Goal: Information Seeking & Learning: Learn about a topic

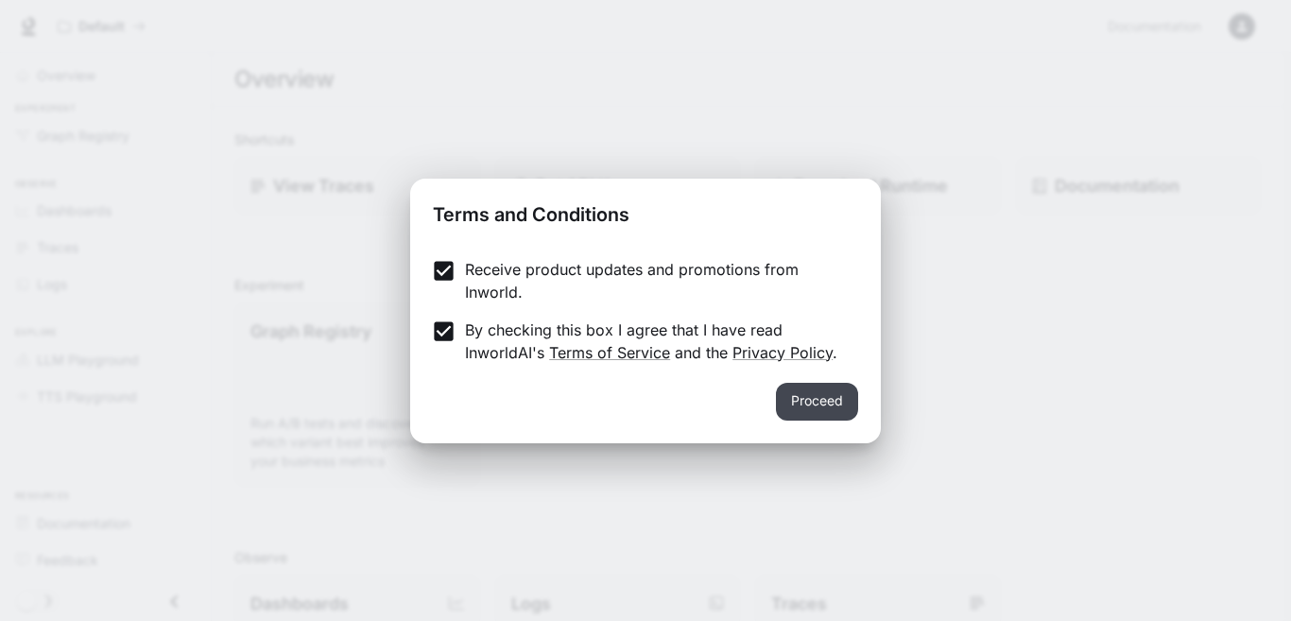
click at [830, 401] on button "Proceed" at bounding box center [817, 402] width 82 height 38
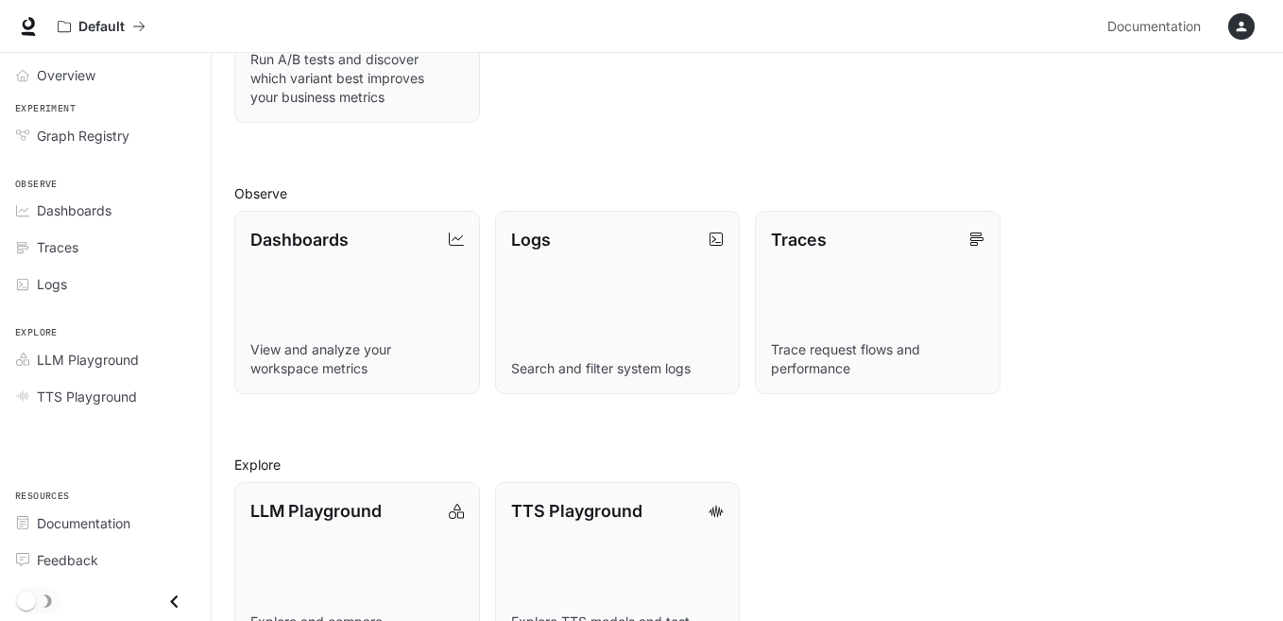
scroll to position [432, 0]
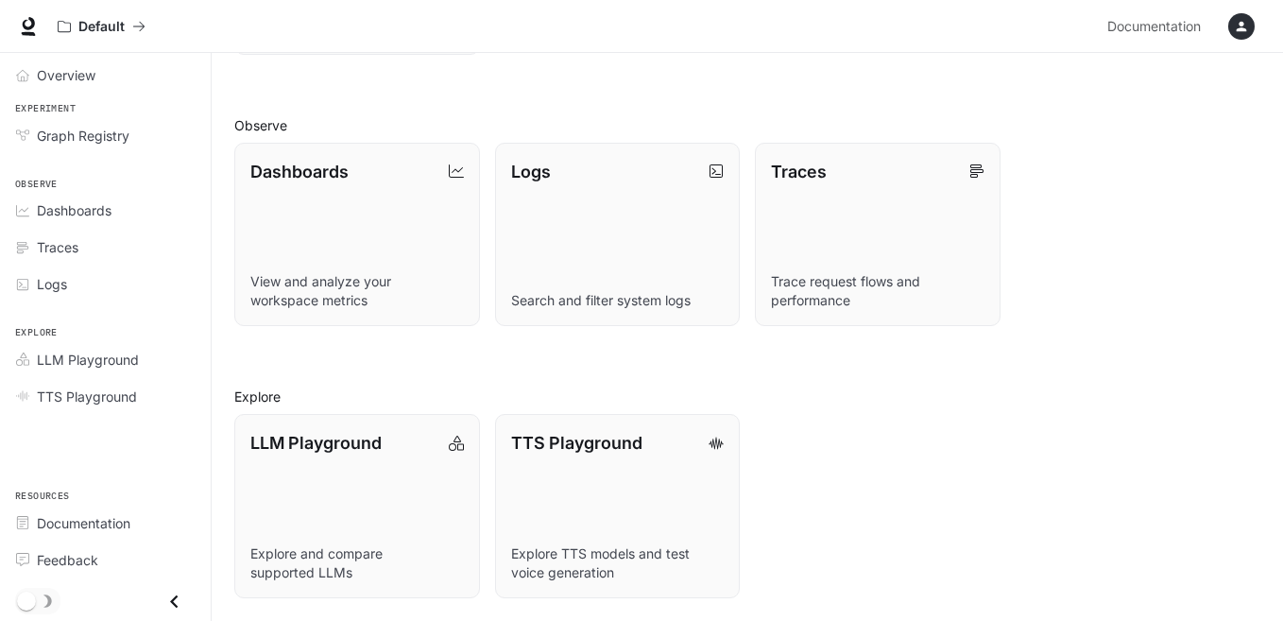
drag, startPoint x: 1261, startPoint y: 535, endPoint x: 1247, endPoint y: 562, distance: 30.9
click at [1247, 562] on div "Shortcuts View Traces Get API Key Download Runtime Documentation Experiment Gra…" at bounding box center [748, 148] width 1072 height 946
drag, startPoint x: 1247, startPoint y: 562, endPoint x: 1280, endPoint y: 360, distance: 204.9
click at [1280, 360] on div "Shortcuts View Traces Get API Key Download Runtime Documentation Experiment Gra…" at bounding box center [748, 148] width 1072 height 946
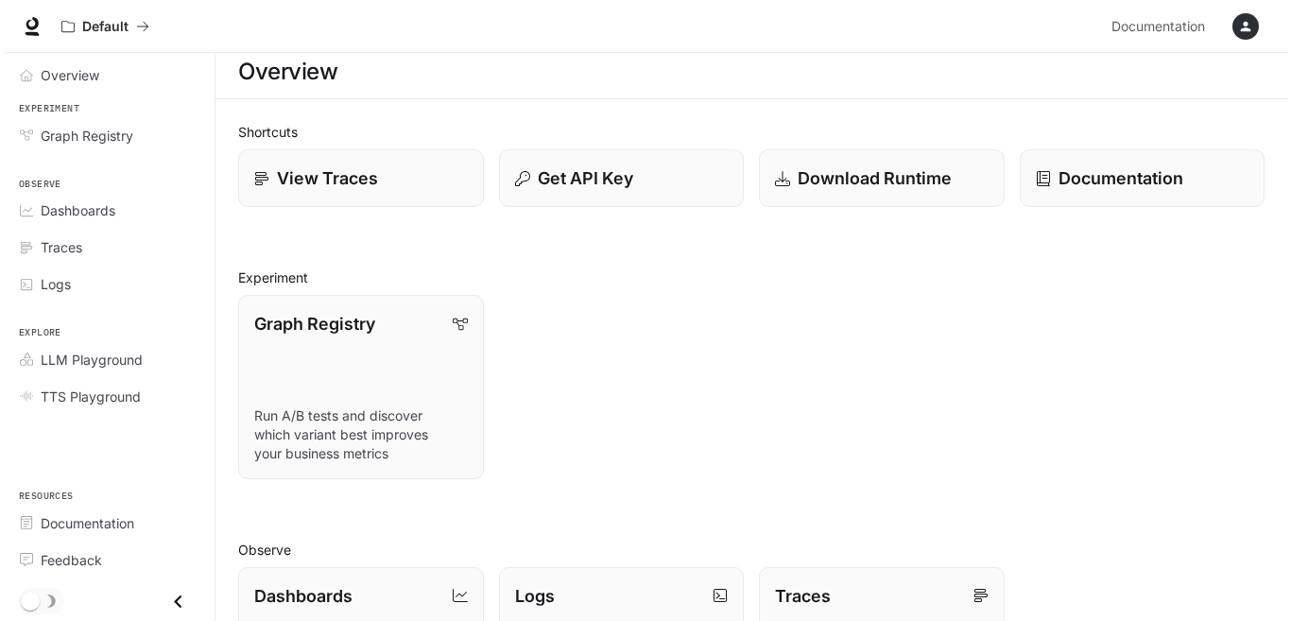
scroll to position [0, 0]
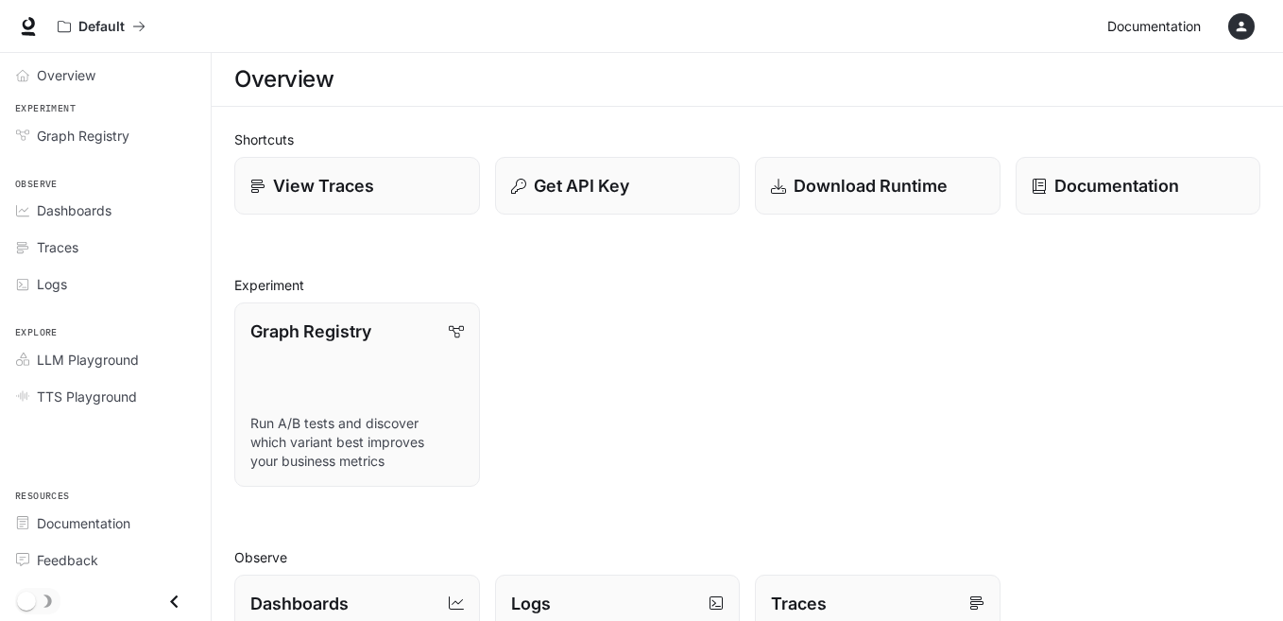
click at [1153, 31] on span "Documentation" at bounding box center [1154, 27] width 94 height 24
click at [1081, 178] on p "Documentation" at bounding box center [1117, 186] width 126 height 26
